Goal: Information Seeking & Learning: Learn about a topic

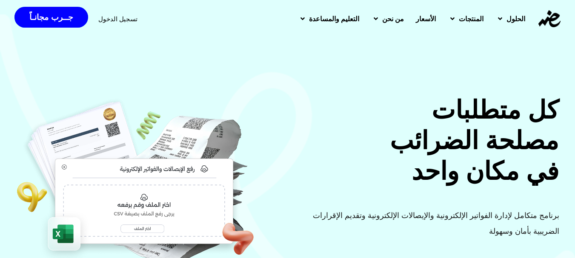
click at [420, 23] on span "الأسعار" at bounding box center [426, 19] width 20 height 10
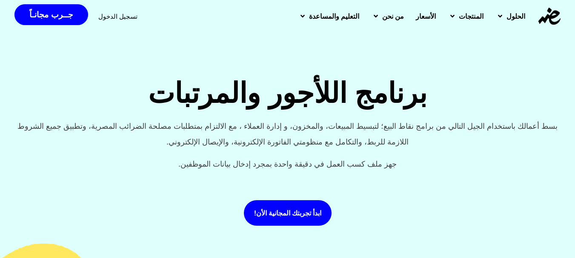
scroll to position [2, 0]
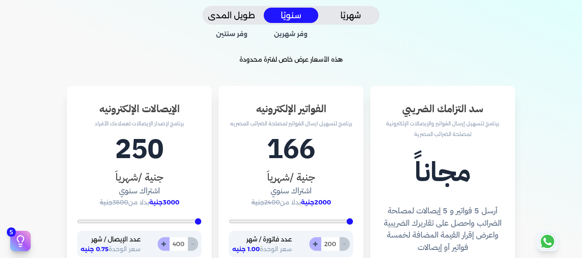
scroll to position [275, 0]
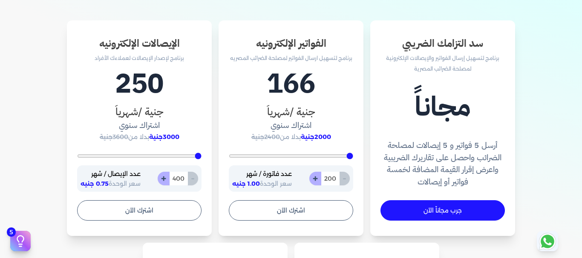
click at [164, 179] on button "+" at bounding box center [164, 179] width 12 height 14
type input "401"
click at [164, 179] on button "+" at bounding box center [164, 179] width 12 height 14
type input "402"
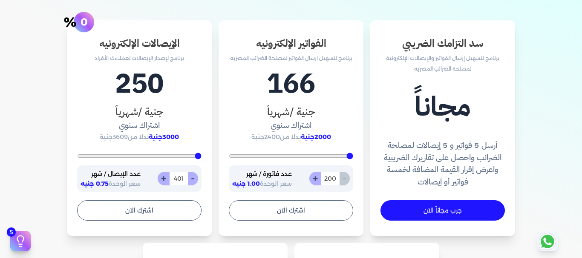
type input "402"
click at [164, 179] on button "+" at bounding box center [164, 179] width 12 height 14
type input "403"
click at [164, 179] on button "+" at bounding box center [164, 179] width 12 height 14
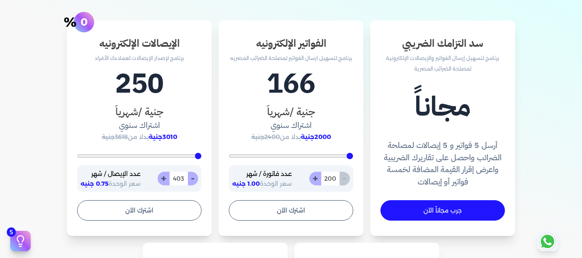
type input "404"
click at [164, 179] on button "+" at bounding box center [164, 179] width 12 height 14
type input "405"
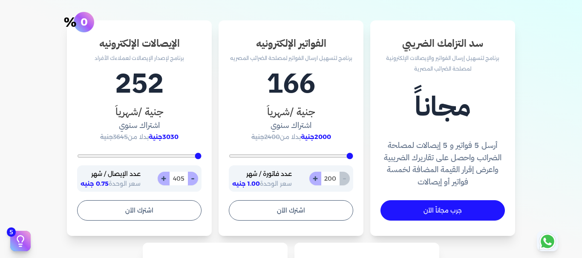
click at [164, 179] on button "+" at bounding box center [164, 179] width 12 height 14
type input "406"
click at [164, 179] on button "+" at bounding box center [164, 179] width 12 height 14
type input "407"
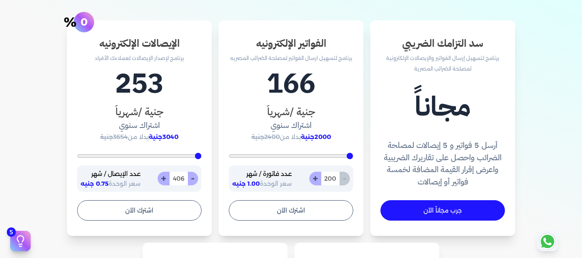
type input "407"
click at [195, 179] on button "-" at bounding box center [192, 179] width 11 height 14
type input "406"
click at [195, 179] on button "-" at bounding box center [192, 179] width 11 height 14
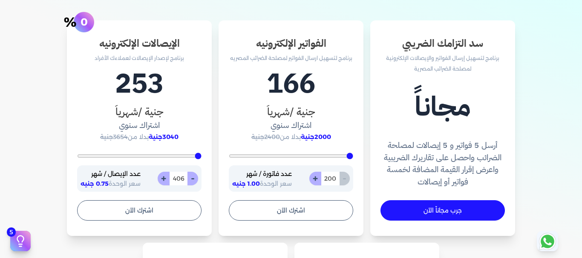
type input "405"
click at [195, 179] on button "-" at bounding box center [192, 179] width 11 height 14
type input "404"
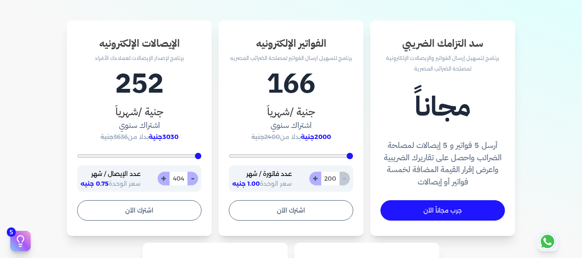
click at [195, 179] on button "-" at bounding box center [192, 179] width 11 height 14
type input "403"
click at [195, 179] on button "-" at bounding box center [192, 179] width 11 height 14
type input "402"
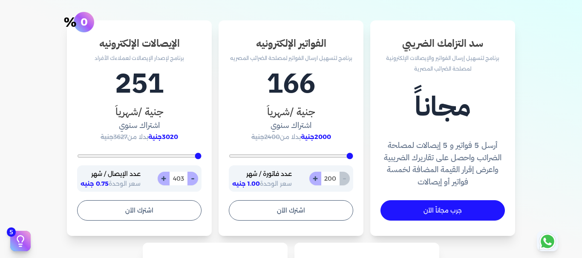
type input "402"
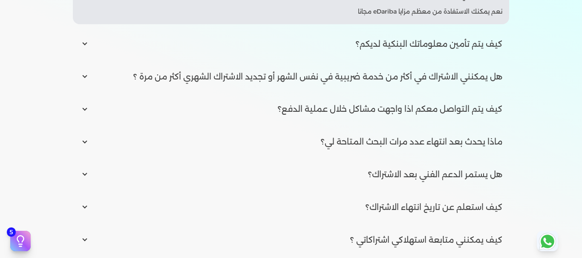
scroll to position [1190, 0]
click at [277, 77] on input "radio" at bounding box center [291, 76] width 436 height 26
radio input "true"
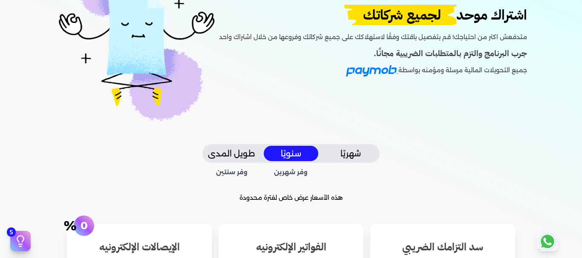
scroll to position [0, 0]
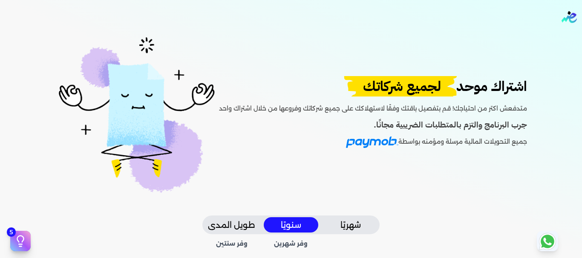
click at [393, 89] on span "لجميع شركاتك" at bounding box center [402, 86] width 126 height 20
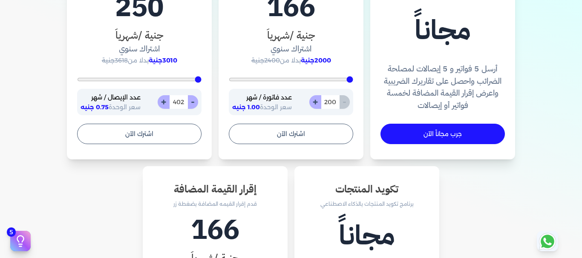
scroll to position [352, 0]
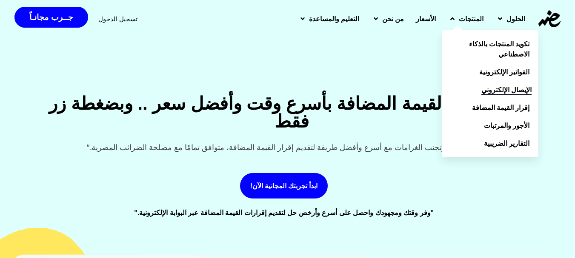
click at [499, 86] on span "الإيصال الإلكتروني" at bounding box center [506, 90] width 50 height 10
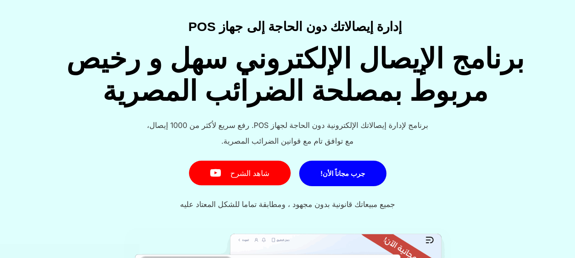
scroll to position [33, 0]
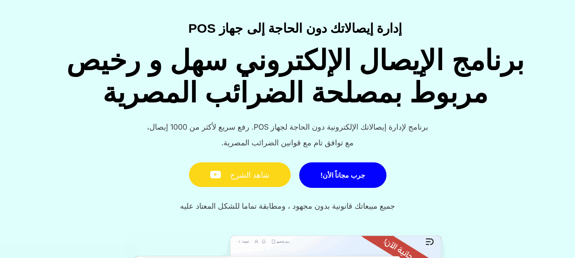
click at [238, 173] on link "شاهد الشرح" at bounding box center [240, 175] width 102 height 25
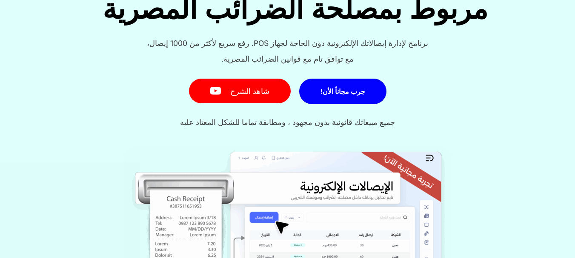
scroll to position [0, 0]
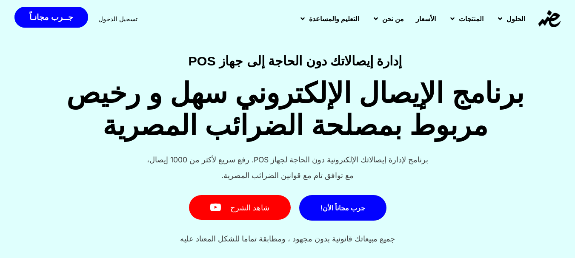
click at [416, 22] on span "الأسعار" at bounding box center [426, 19] width 20 height 10
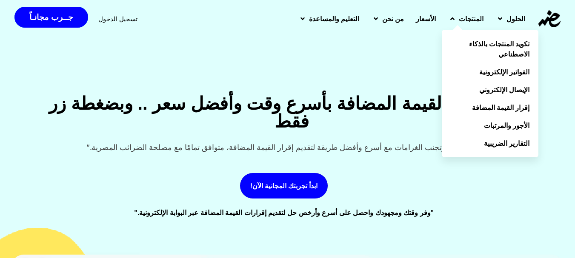
click at [468, 21] on span "المنتجات" at bounding box center [471, 19] width 25 height 10
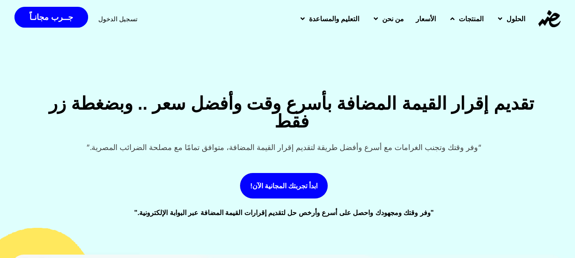
click at [468, 21] on span "المنتجات" at bounding box center [471, 19] width 25 height 10
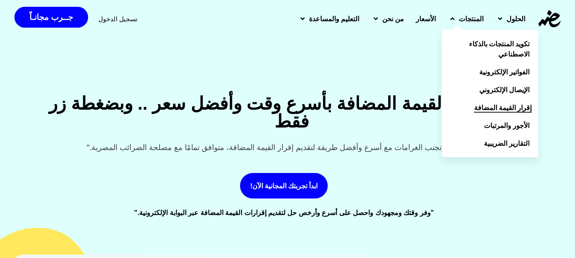
click at [490, 103] on span "إقرار القيمة المضافة" at bounding box center [502, 108] width 57 height 10
click at [493, 143] on span "التقارير الضريبية" at bounding box center [509, 143] width 46 height 10
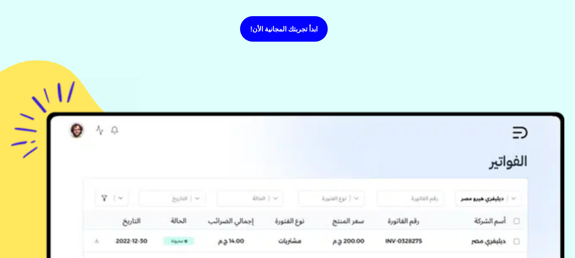
scroll to position [59, 0]
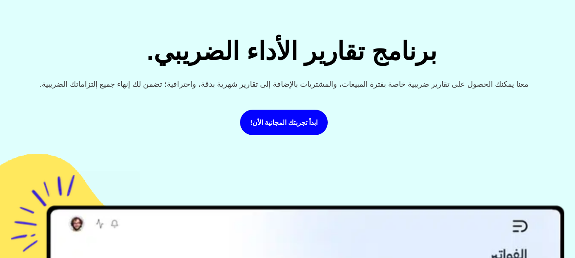
click at [421, 101] on div "ابدأ تجربتك المجانية الأن!" at bounding box center [284, 120] width 572 height 40
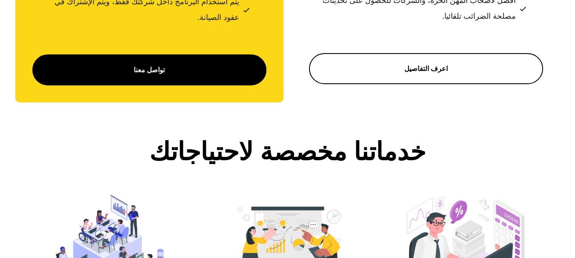
scroll to position [4138, 0]
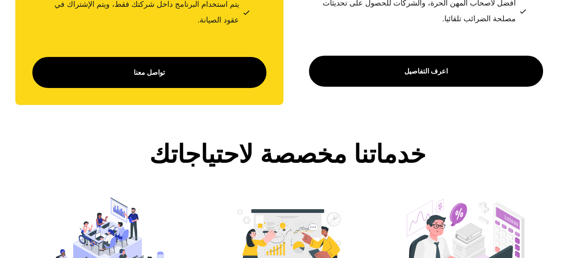
click at [415, 79] on span "اعرف التفاصيل" at bounding box center [425, 71] width 43 height 16
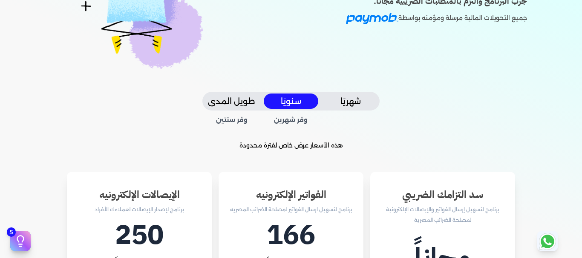
click at [432, 83] on div "اشتراك موحد لجميع شركاتك متدفعش اكتر من احتياجك! قم بتفصيل باقتك وفقًا لاستهلاك…" at bounding box center [290, 1] width 531 height 182
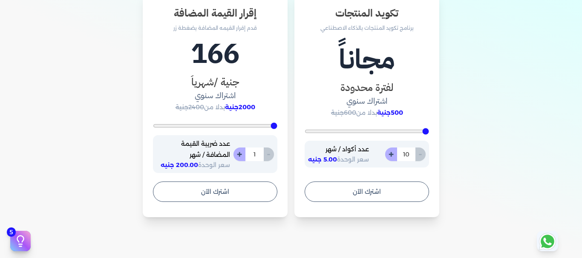
scroll to position [450, 0]
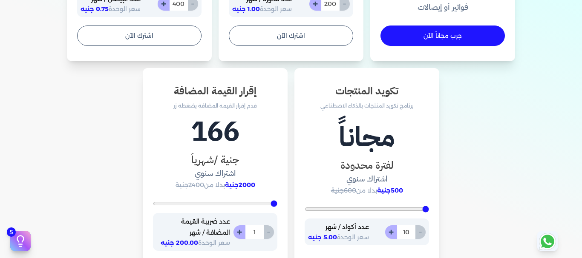
drag, startPoint x: 369, startPoint y: 2, endPoint x: 91, endPoint y: 100, distance: 294.7
click at [91, 100] on div "سد التزامك الضريبي برنامج لتسهيل إرسال الفواتير والإيصالات الإلكترونية لمصلحة ا…" at bounding box center [290, 70] width 531 height 450
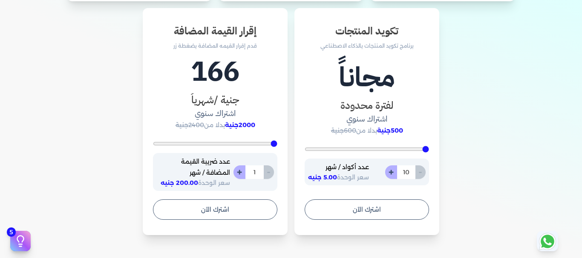
scroll to position [513, 0]
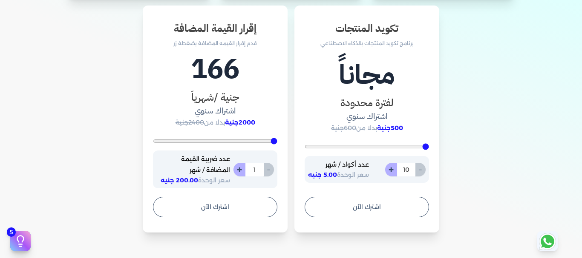
click at [91, 100] on div "سد التزامك الضريبي برنامج لتسهيل إرسال الفواتير والإيصالات الإلكترونية لمصلحة ا…" at bounding box center [290, 8] width 531 height 450
